Goal: Task Accomplishment & Management: Use online tool/utility

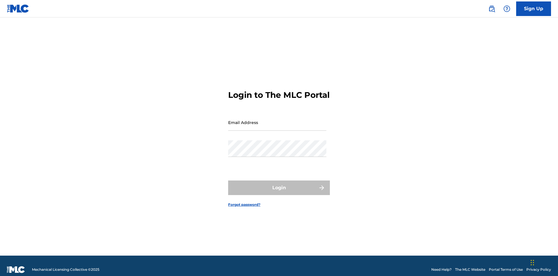
scroll to position [8, 0]
click at [277, 119] on input "Email Address" at bounding box center [277, 122] width 98 height 17
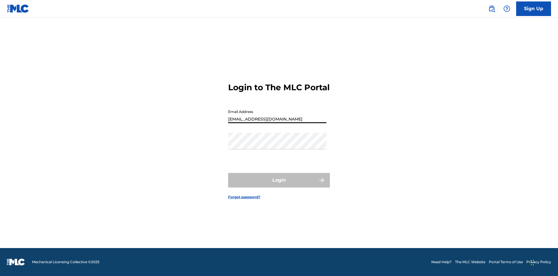
type input "[EMAIL_ADDRESS][DOMAIN_NAME]"
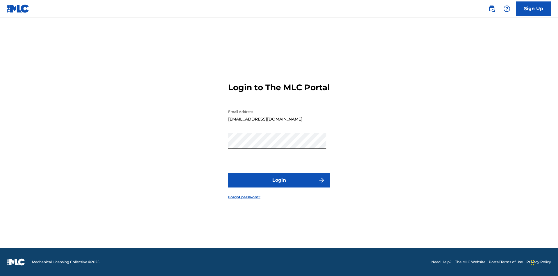
click at [279, 185] on button "Login" at bounding box center [279, 180] width 102 height 15
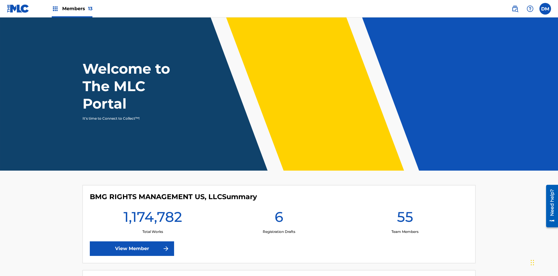
click at [72, 8] on span "Members 13" at bounding box center [77, 8] width 30 height 7
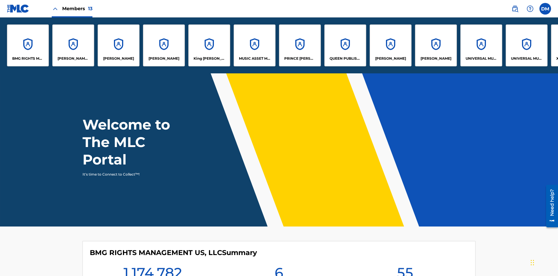
click at [164, 58] on p "EYAMA MCSINGER" at bounding box center [164, 58] width 31 height 5
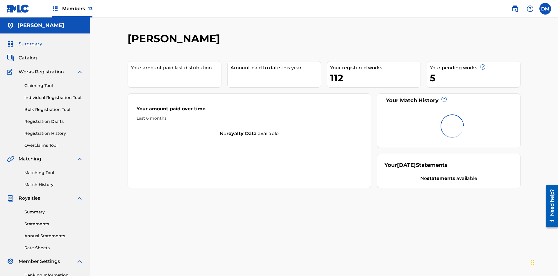
click at [54, 83] on link "Claiming Tool" at bounding box center [53, 86] width 59 height 6
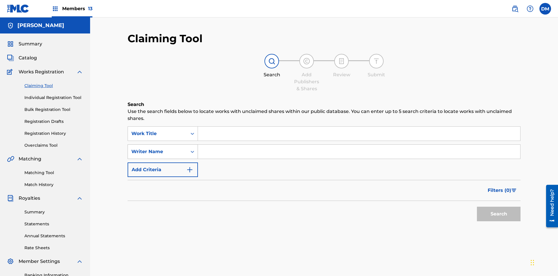
click at [158, 148] on div "Writer Name" at bounding box center [157, 151] width 52 height 7
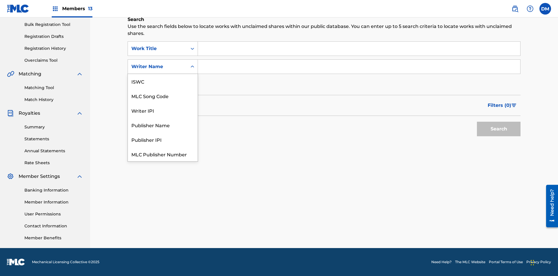
scroll to position [15, 0]
click at [163, 81] on div "MLC Song Code" at bounding box center [163, 81] width 70 height 15
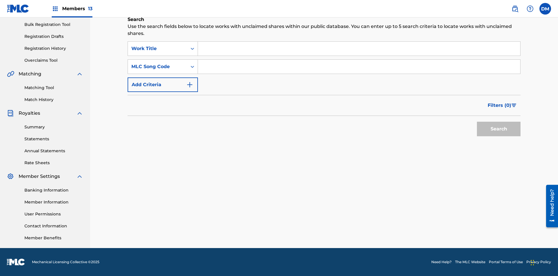
click at [359, 49] on input "Search Form" at bounding box center [359, 49] width 322 height 14
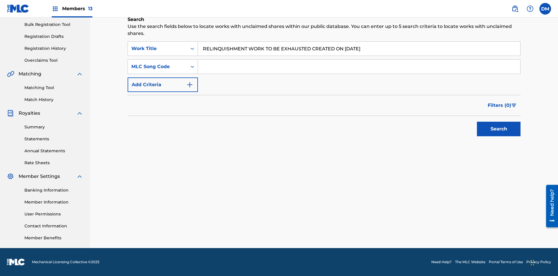
type input "RELINQUISHMENT WORK TO BE EXHAUSTED CREATED ON 2025 07 27"
click at [359, 67] on input "Search Form" at bounding box center [359, 67] width 322 height 14
type input "RC678C"
click at [499, 129] on button "Search" at bounding box center [499, 128] width 44 height 15
